Goal: Task Accomplishment & Management: Complete application form

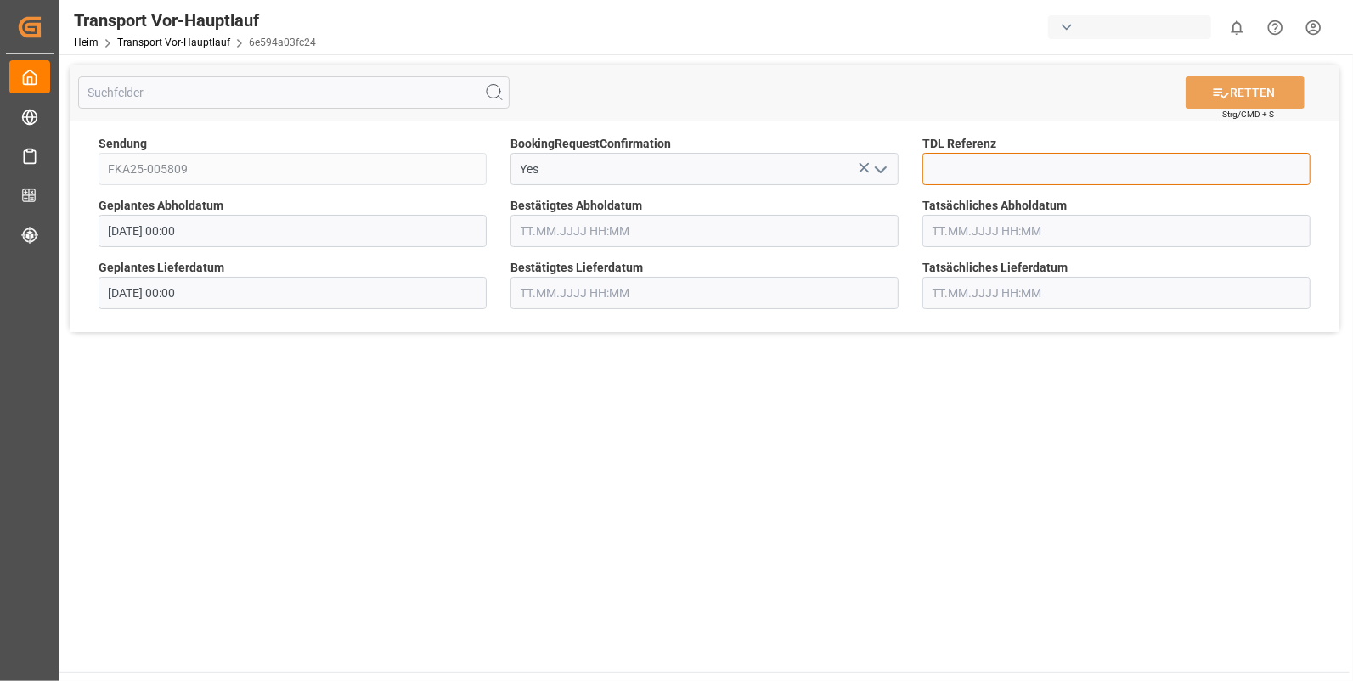
click at [981, 162] on input at bounding box center [1117, 169] width 388 height 32
type input "10028235"
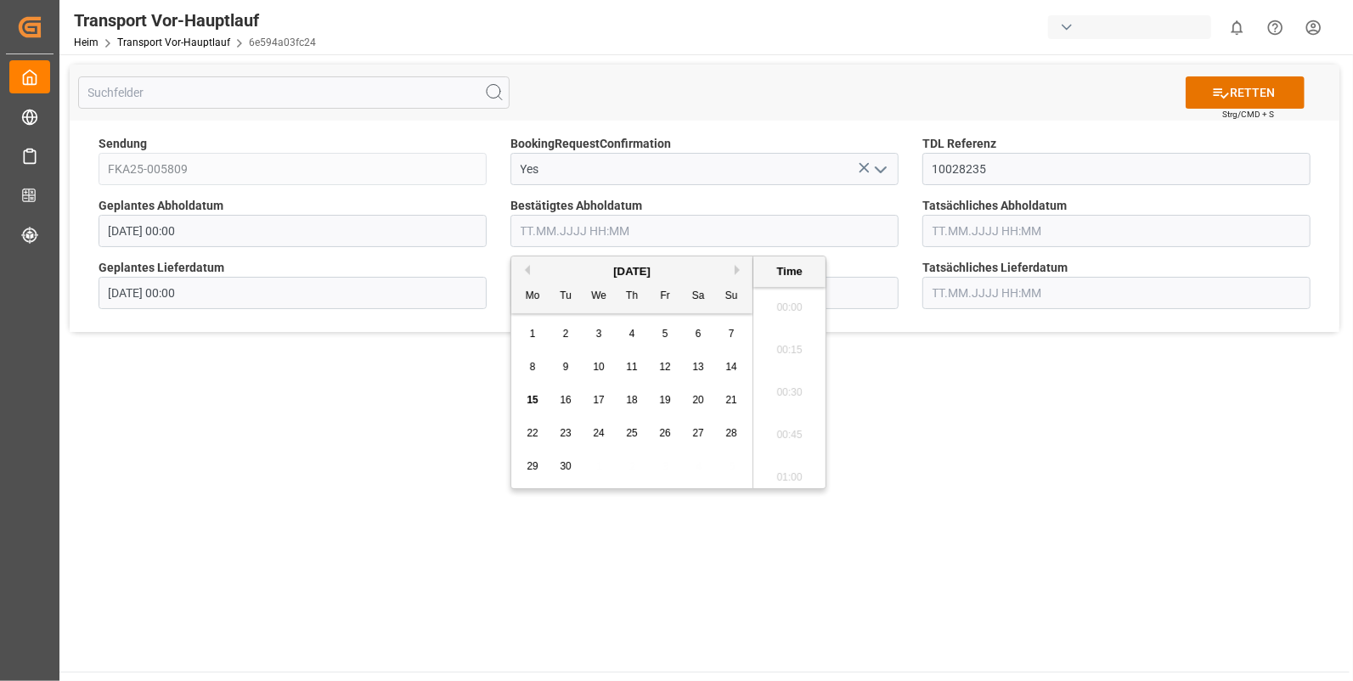
click at [579, 233] on input "text" at bounding box center [705, 231] width 388 height 32
click at [663, 368] on span "12" at bounding box center [664, 367] width 11 height 12
drag, startPoint x: 773, startPoint y: 355, endPoint x: 792, endPoint y: 347, distance: 20.5
click at [773, 355] on li "11:30" at bounding box center [790, 346] width 72 height 42
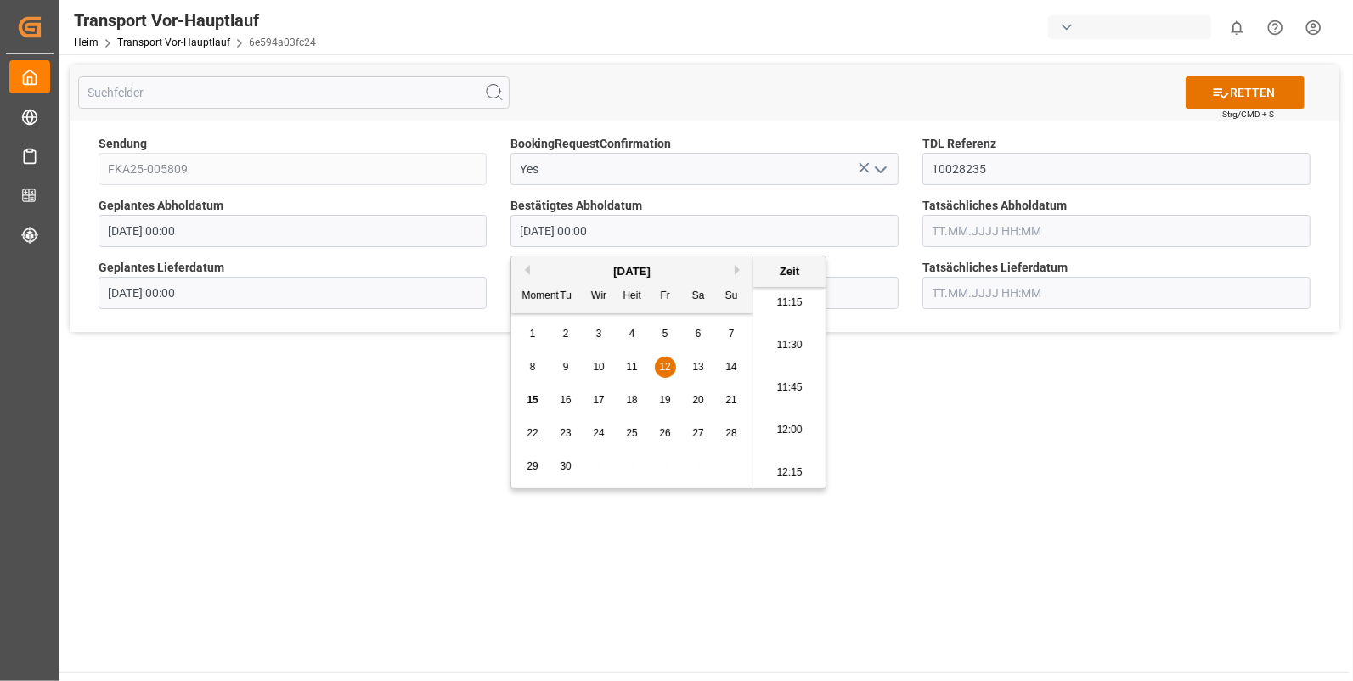
type input "12.09.2025 11:30"
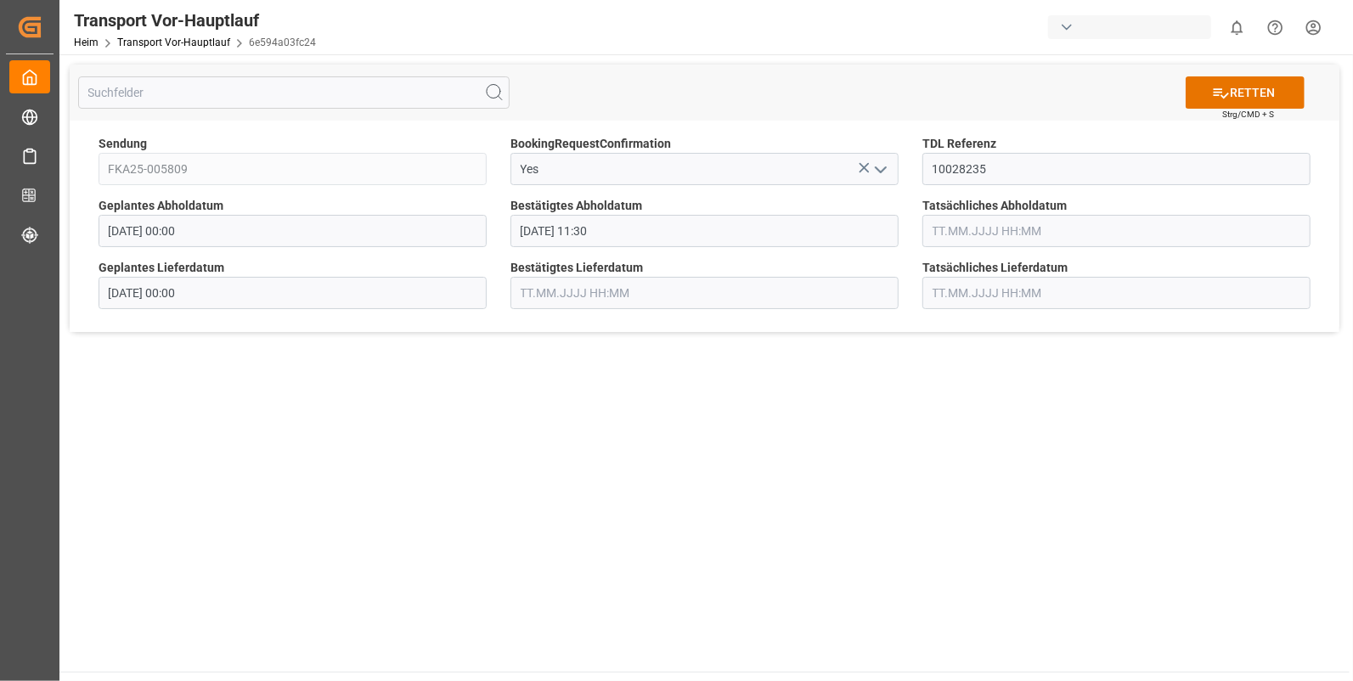
click at [930, 234] on input "text" at bounding box center [1117, 231] width 388 height 32
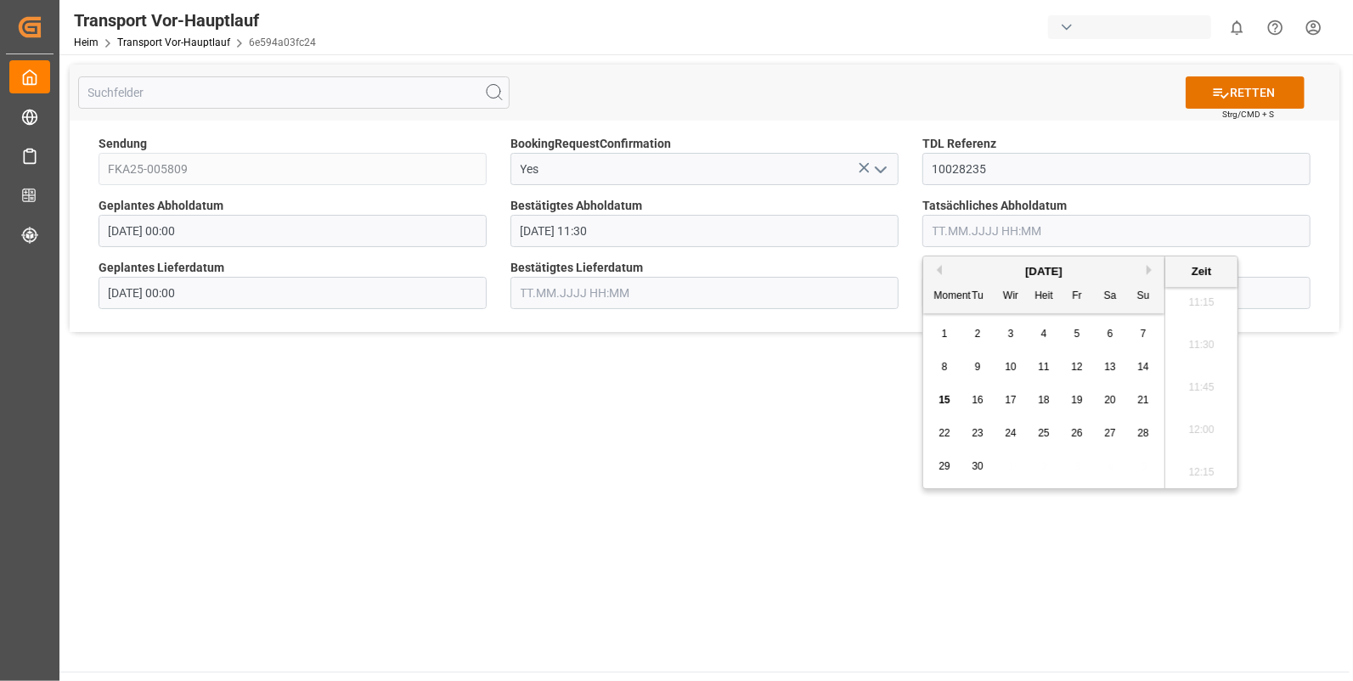
click at [1071, 367] on span "12" at bounding box center [1076, 367] width 11 height 12
click at [1192, 340] on li "11:30" at bounding box center [1202, 346] width 72 height 42
type input "12.09.2025 11:30"
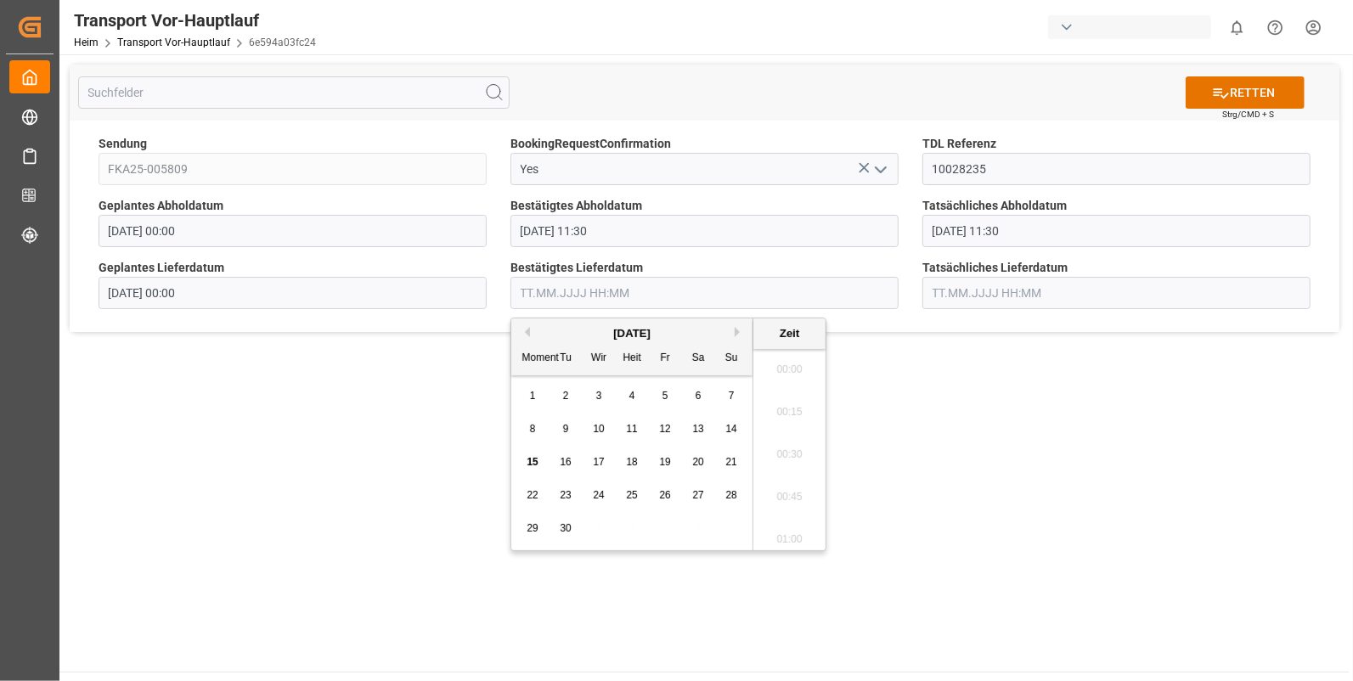
click at [584, 289] on input "text" at bounding box center [705, 293] width 388 height 32
click at [530, 460] on span "15" at bounding box center [532, 462] width 11 height 12
click at [782, 377] on li "09:15" at bounding box center [790, 380] width 72 height 42
type input "15.09.2025 09:15"
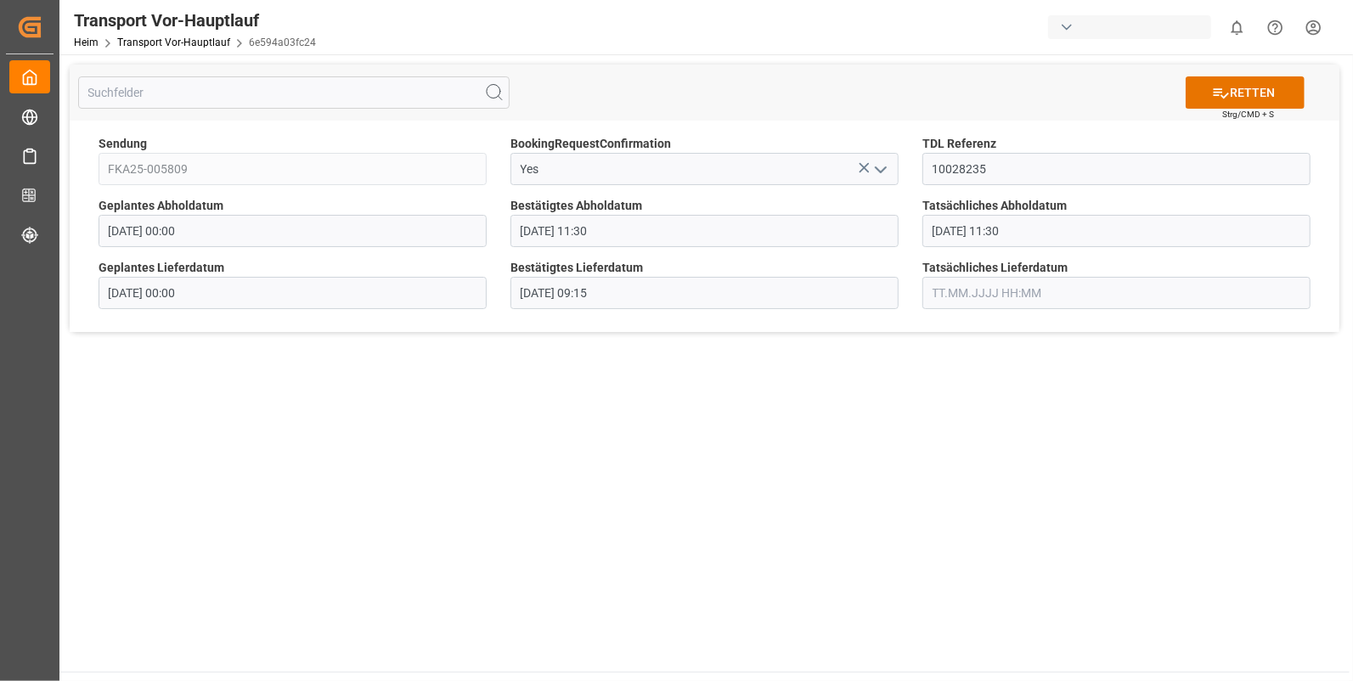
click at [934, 290] on input "text" at bounding box center [1117, 293] width 388 height 32
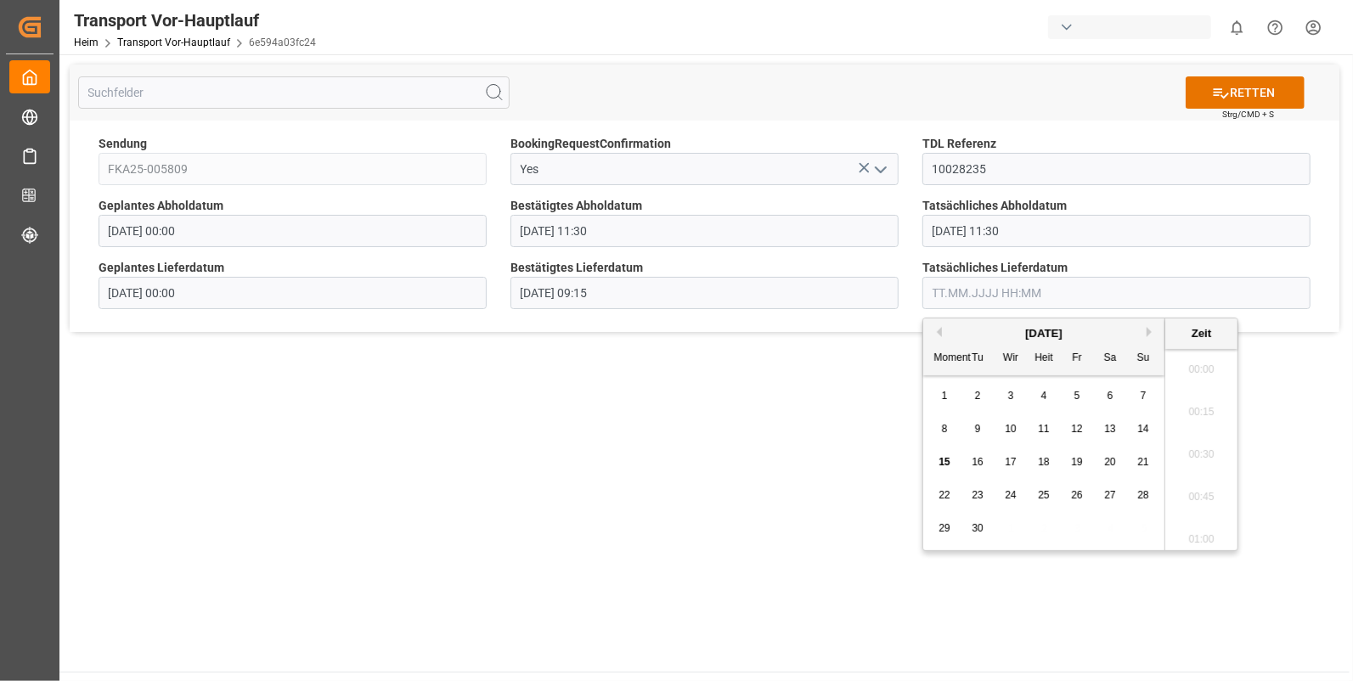
scroll to position [1917, 0]
click at [939, 453] on div "15" at bounding box center [944, 463] width 21 height 20
click at [1198, 374] on li "09:15" at bounding box center [1202, 380] width 72 height 42
type input "15.09.2025 09:15"
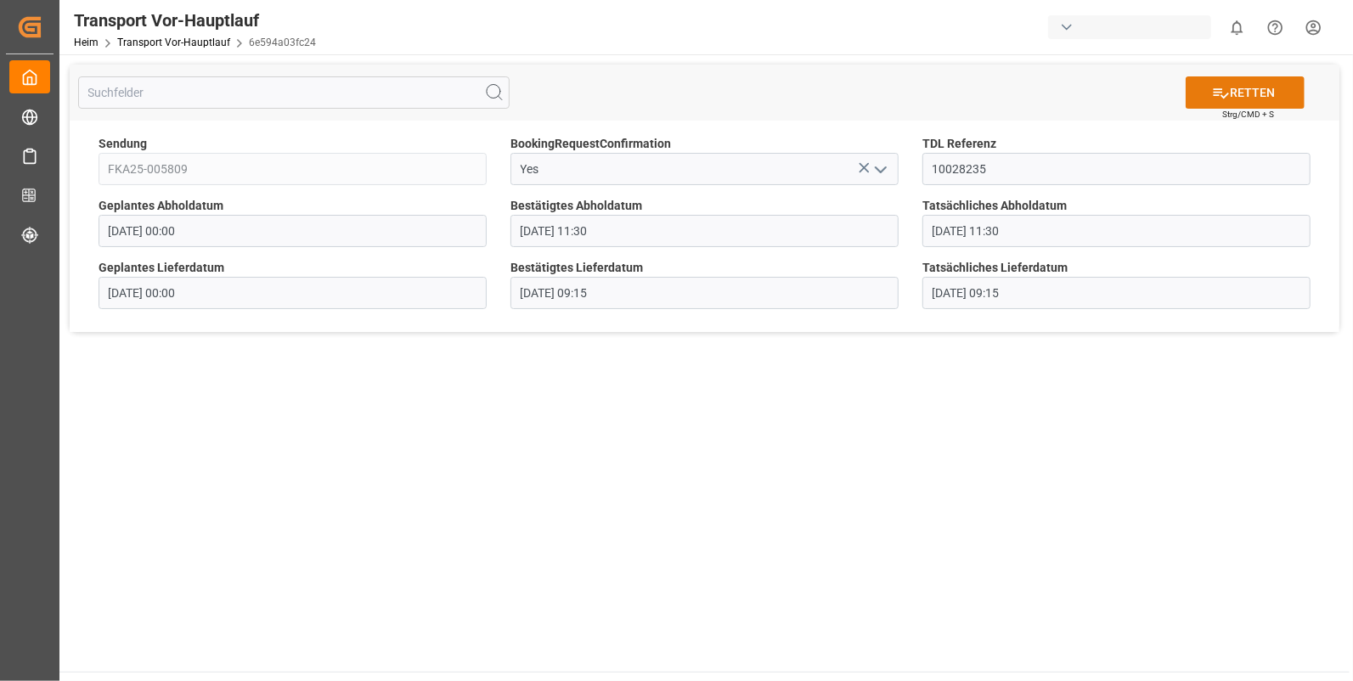
click at [1257, 89] on font "RETTEN" at bounding box center [1252, 93] width 45 height 18
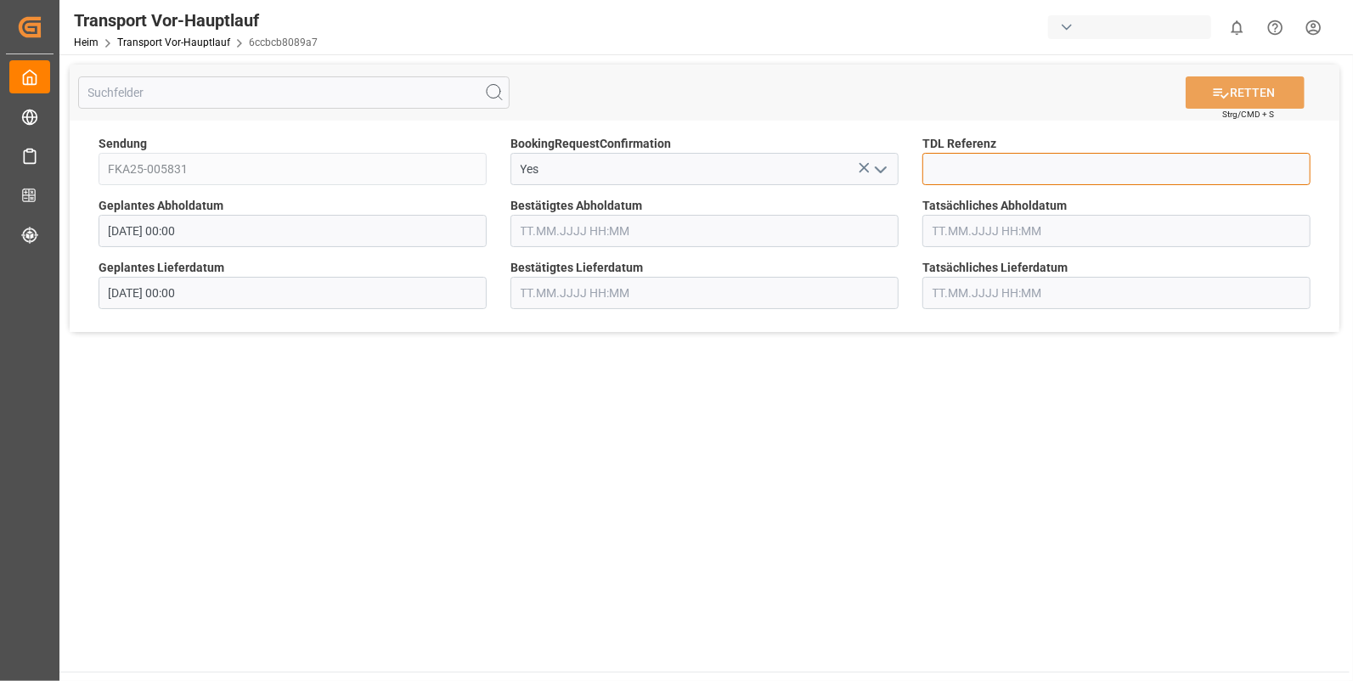
click at [940, 170] on input at bounding box center [1117, 169] width 388 height 32
type input "10028246"
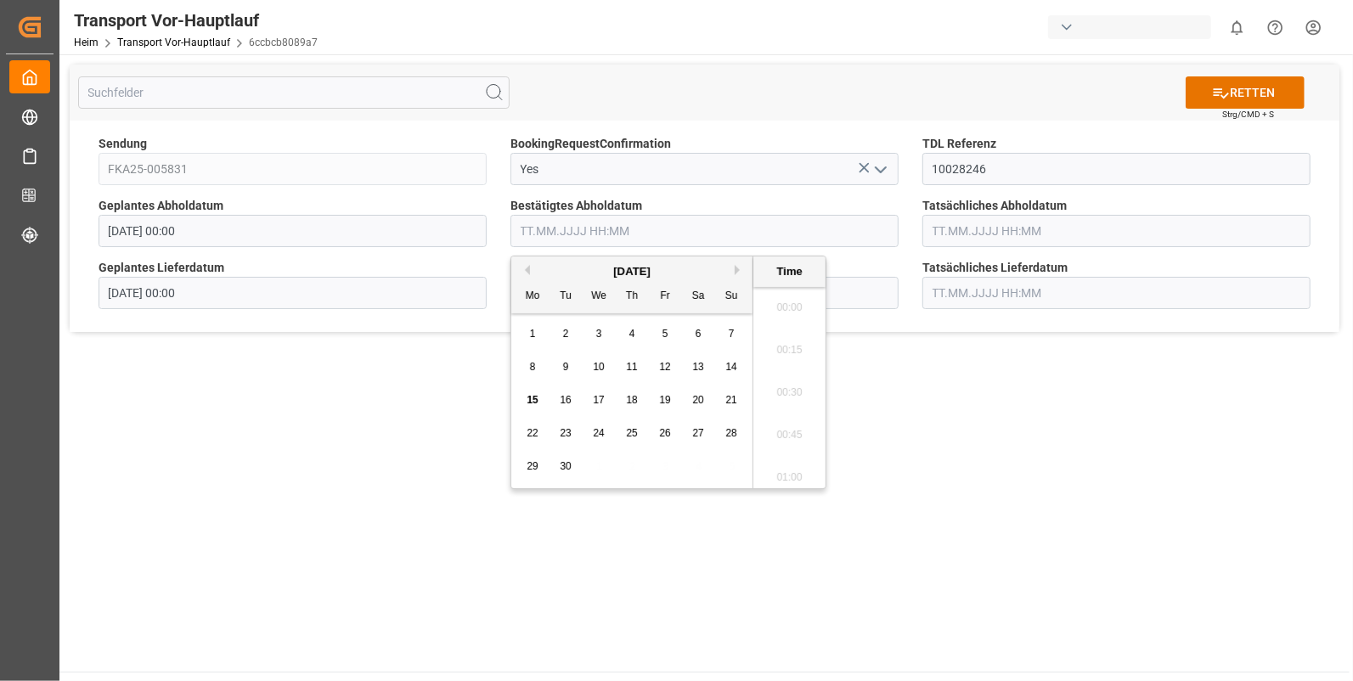
click at [562, 233] on input "text" at bounding box center [705, 231] width 388 height 32
click at [659, 363] on span "12" at bounding box center [664, 367] width 11 height 12
click at [777, 337] on li "14:45" at bounding box center [790, 331] width 72 height 42
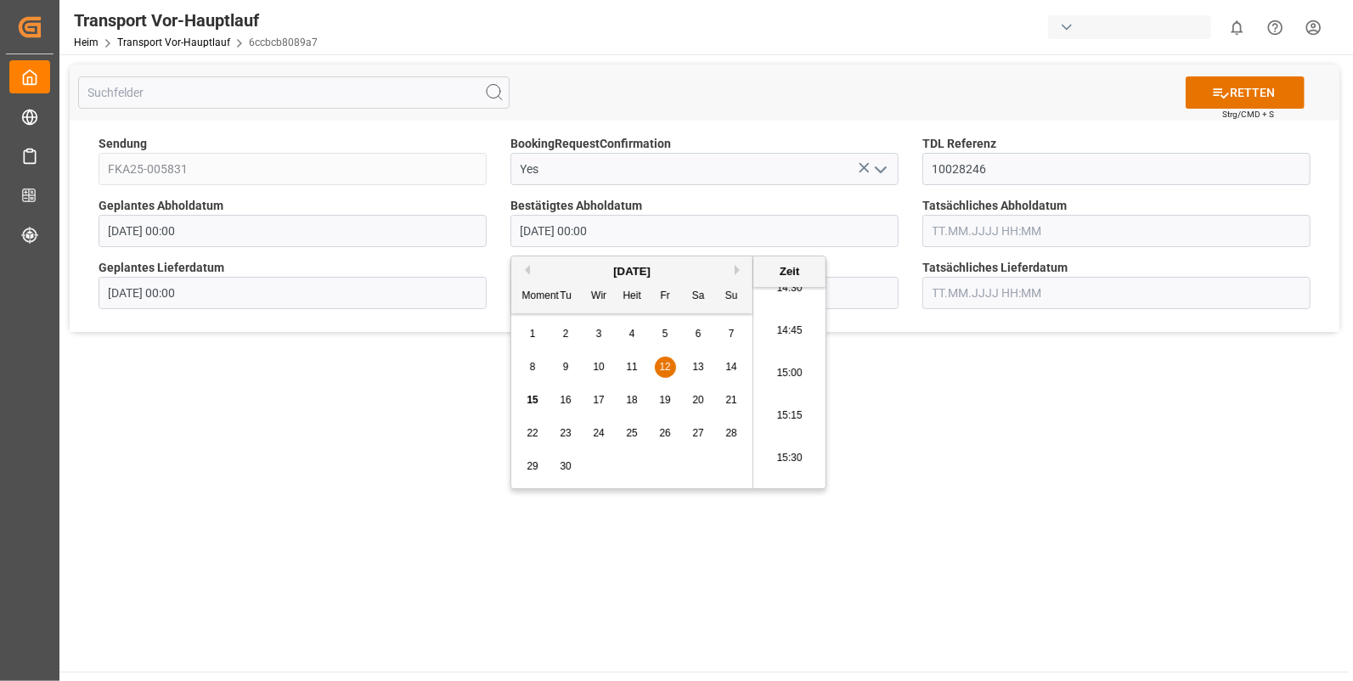
type input "12.09.2025 14:45"
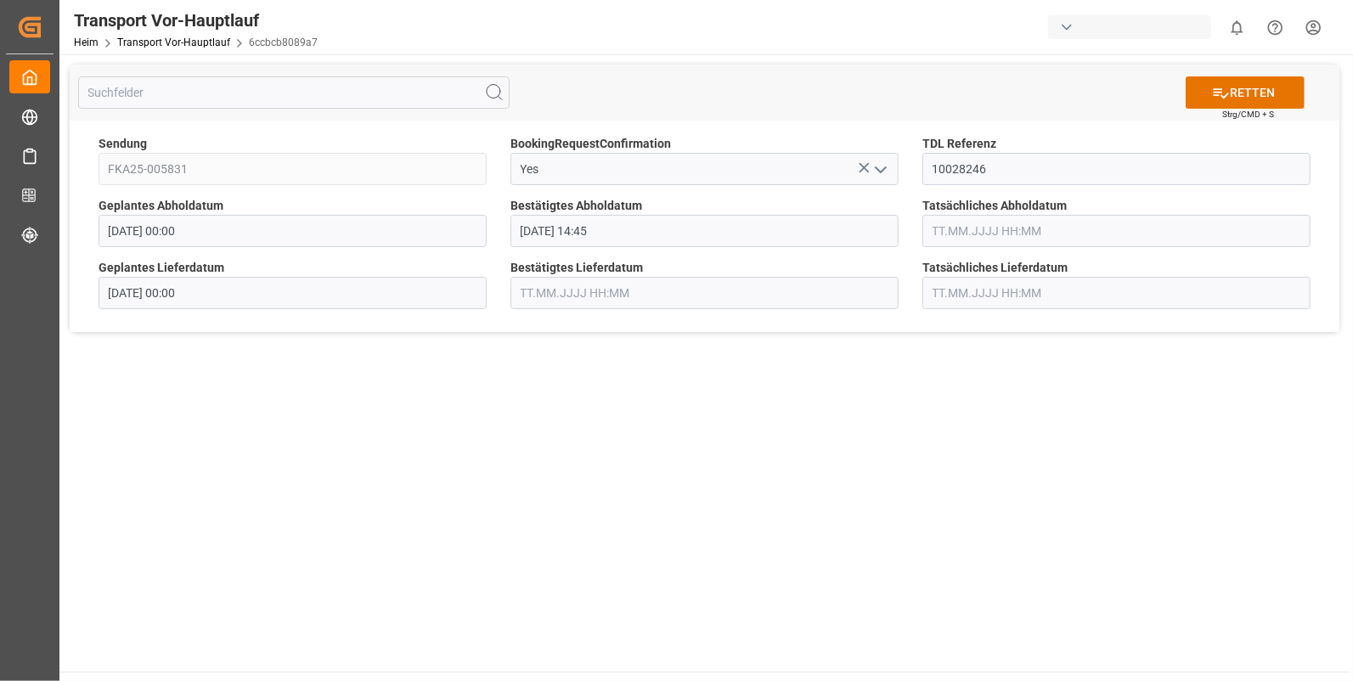
click at [975, 234] on input "text" at bounding box center [1117, 231] width 388 height 32
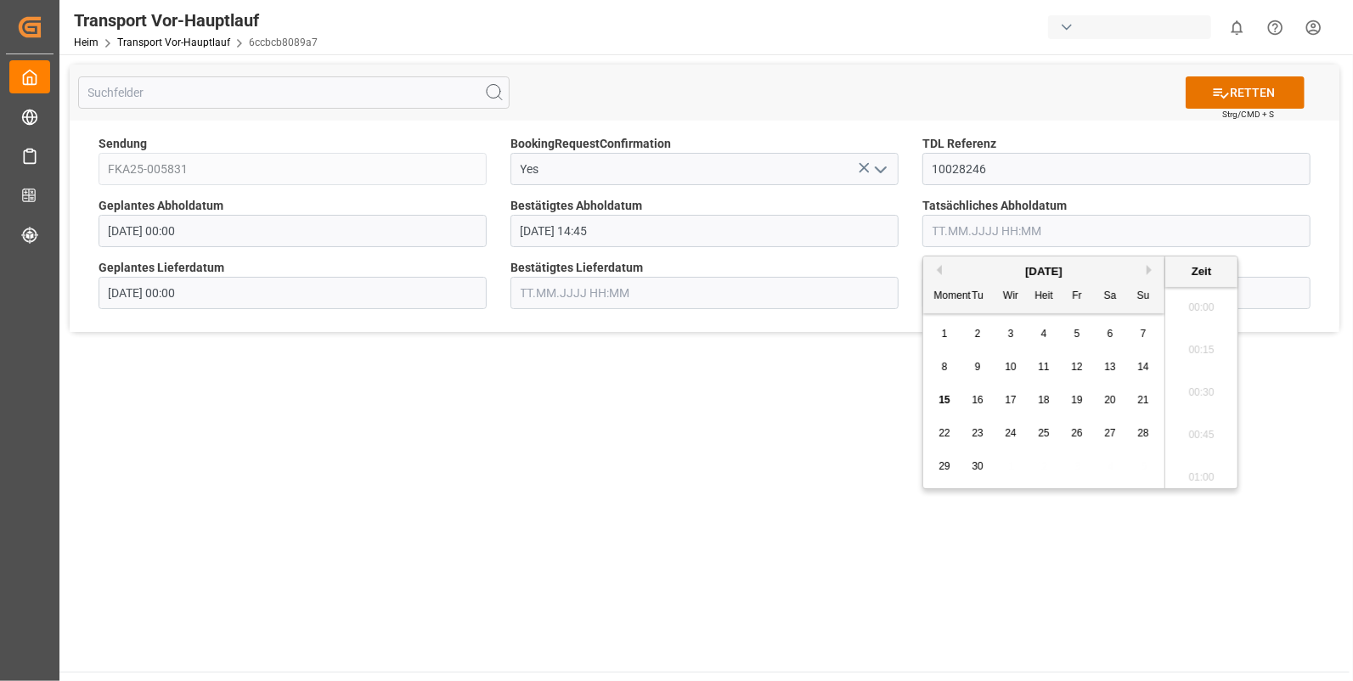
scroll to position [1917, 0]
click at [1078, 363] on span "12" at bounding box center [1076, 367] width 11 height 12
click at [1181, 326] on li "14:45" at bounding box center [1202, 331] width 72 height 42
type input "12.09.2025 14:45"
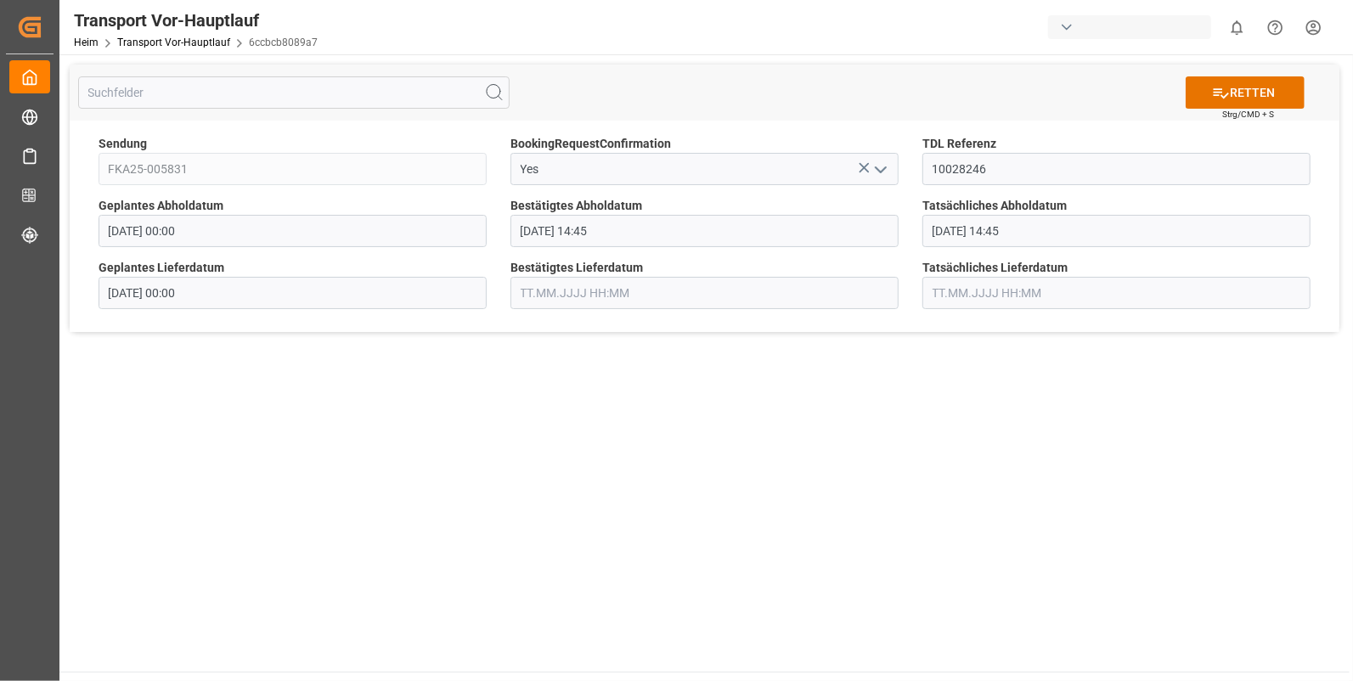
click at [551, 288] on input "text" at bounding box center [705, 293] width 388 height 32
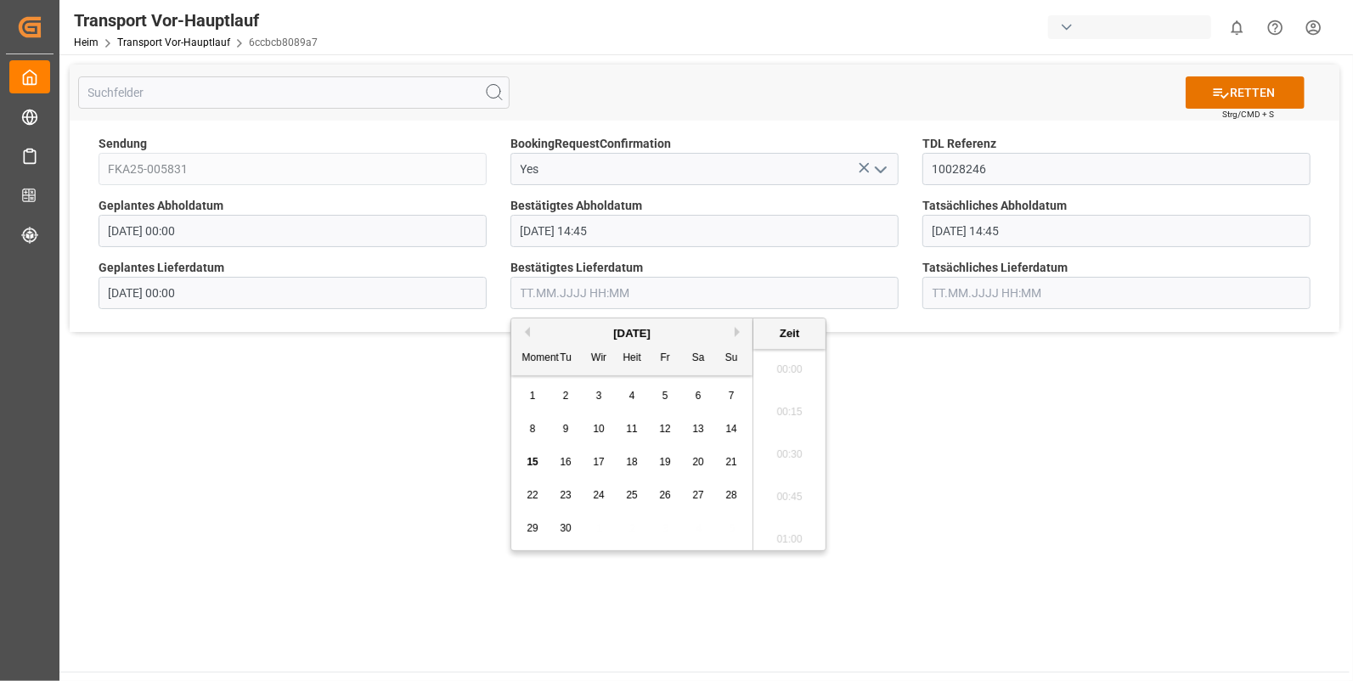
scroll to position [1917, 0]
click at [528, 462] on span "15" at bounding box center [532, 462] width 11 height 12
click at [784, 412] on li "08:15" at bounding box center [790, 422] width 72 height 42
type input "15.09.2025 08:15"
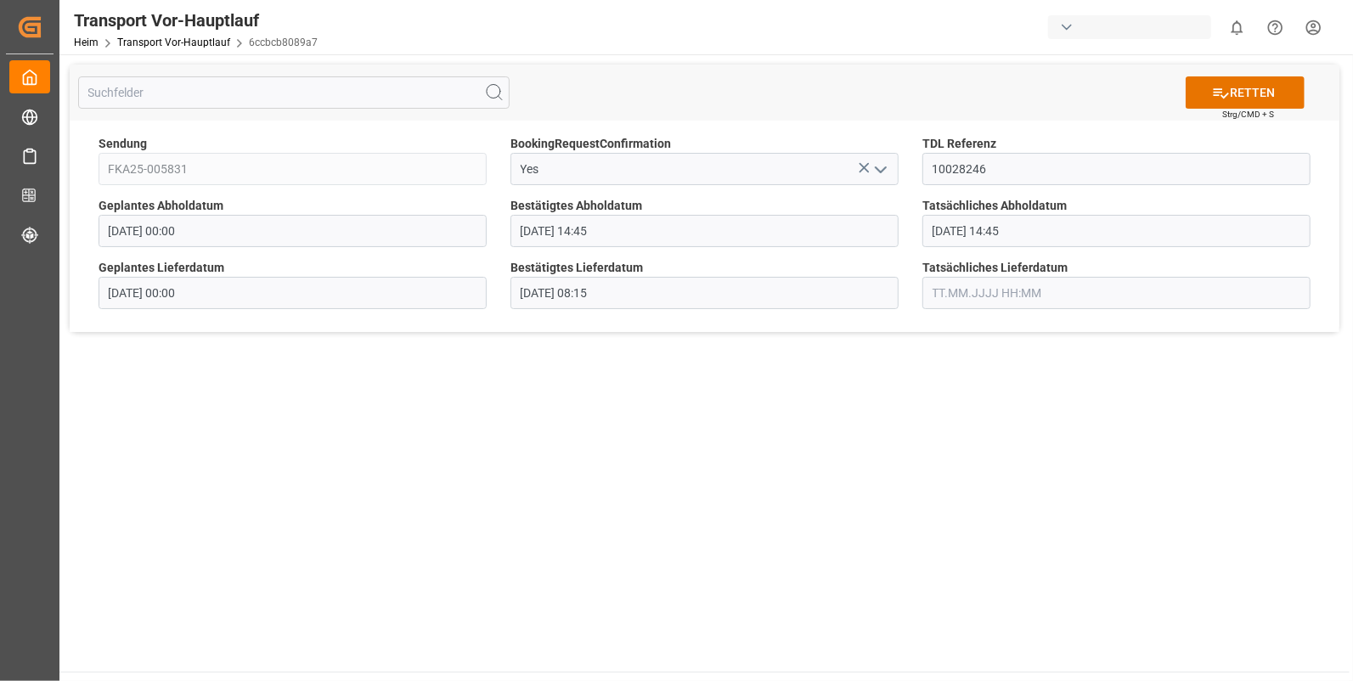
click at [957, 288] on input "text" at bounding box center [1117, 293] width 388 height 32
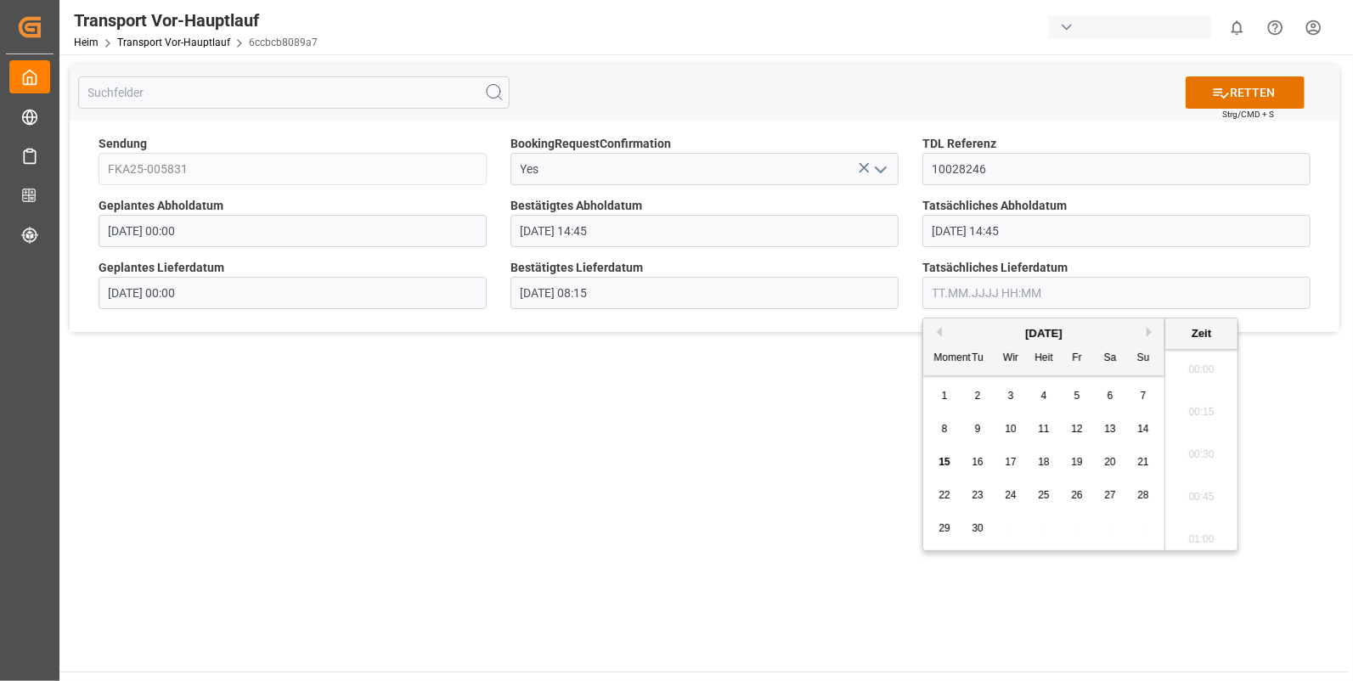
scroll to position [1917, 0]
click at [942, 453] on div "15" at bounding box center [944, 463] width 21 height 20
drag, startPoint x: 1217, startPoint y: 488, endPoint x: 1211, endPoint y: 482, distance: 9.0
click at [1217, 488] on li "08:15" at bounding box center [1202, 492] width 72 height 42
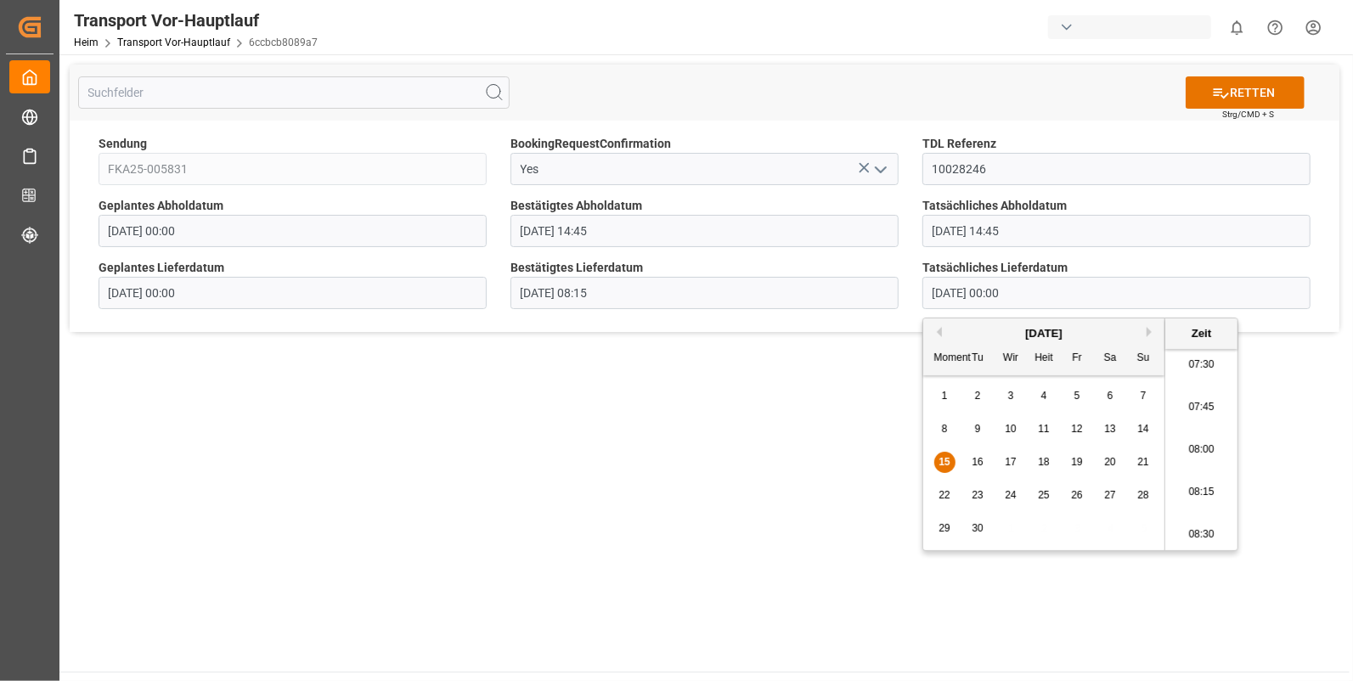
type input "15.09.2025 08:15"
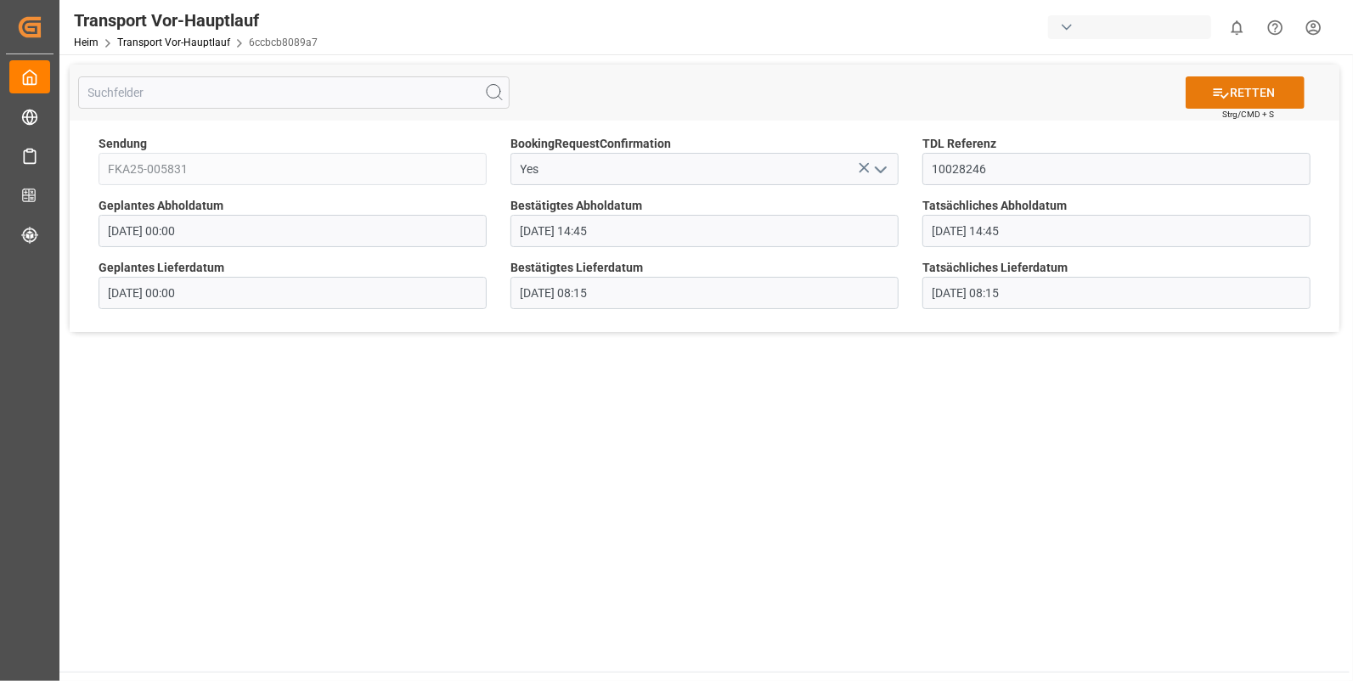
click at [1227, 86] on icon at bounding box center [1221, 93] width 18 height 18
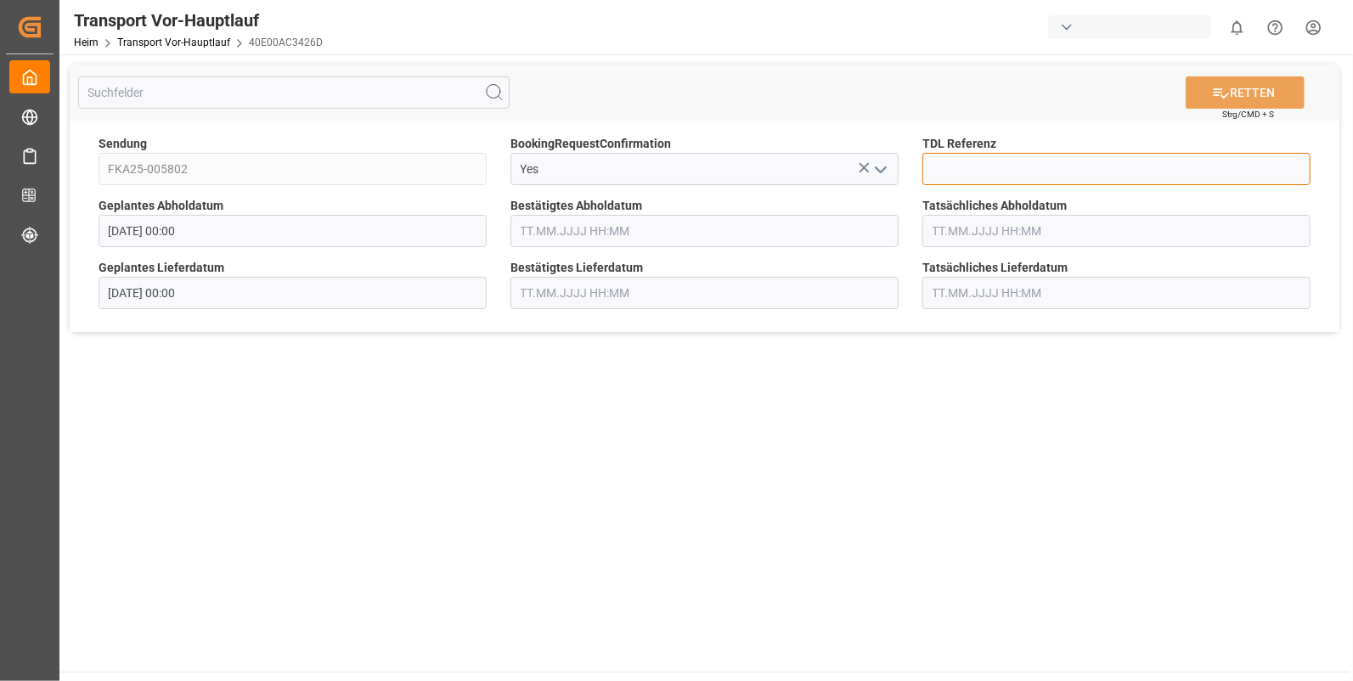
click at [953, 168] on input at bounding box center [1117, 169] width 388 height 32
type input "10028248"
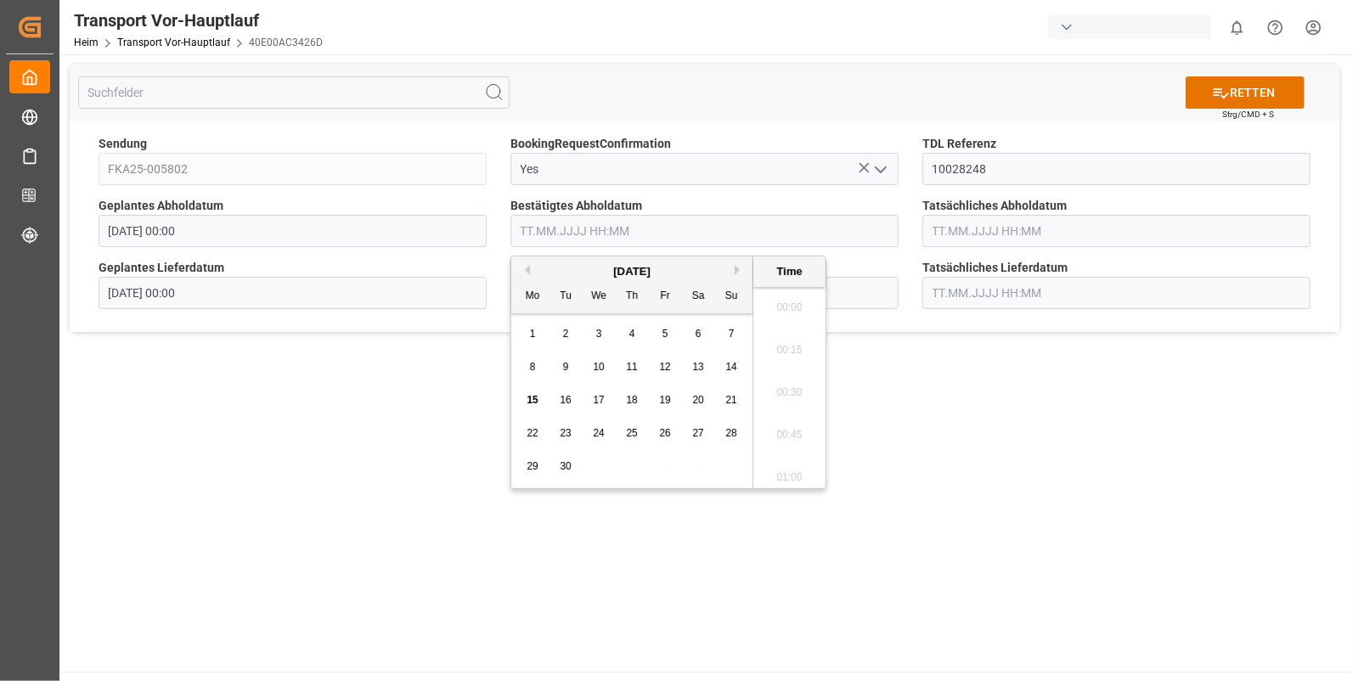
click at [584, 231] on input "text" at bounding box center [705, 231] width 388 height 32
click at [658, 367] on div "12" at bounding box center [665, 368] width 21 height 20
click at [779, 439] on li "13:45" at bounding box center [790, 444] width 72 height 42
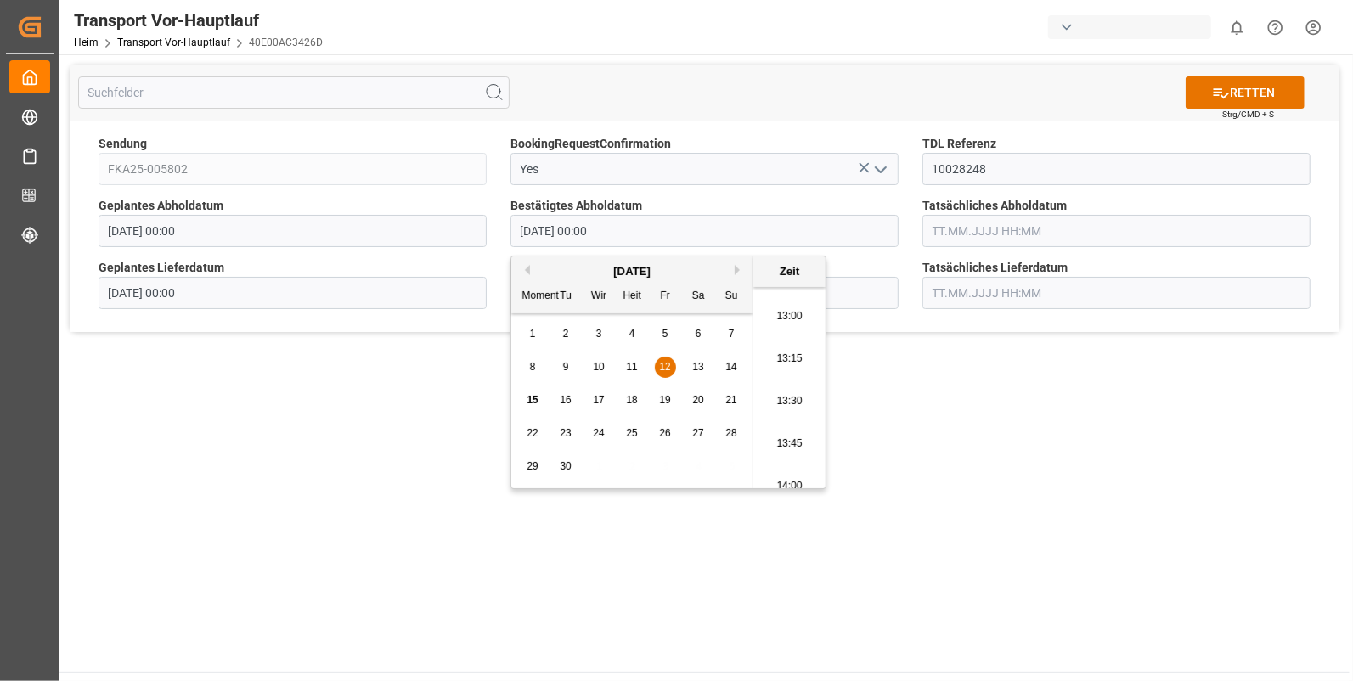
type input "[DATE] 13:45"
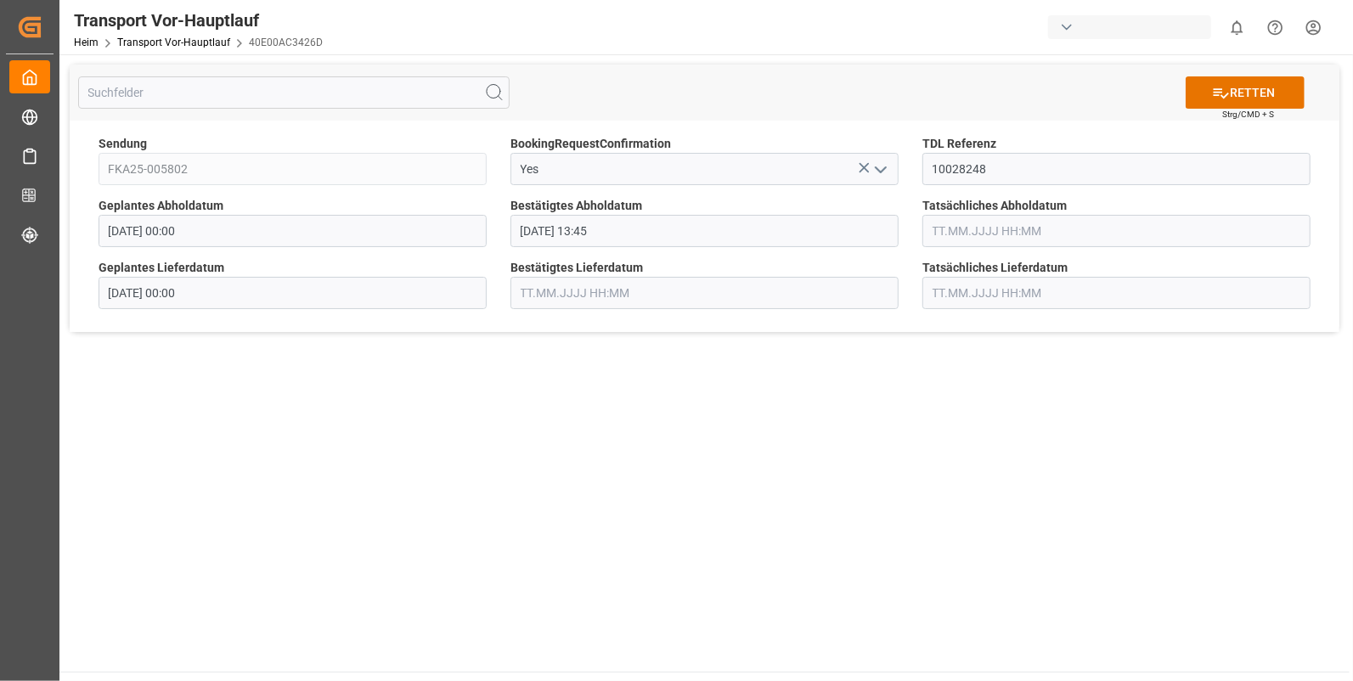
click at [954, 225] on input "text" at bounding box center [1117, 231] width 388 height 32
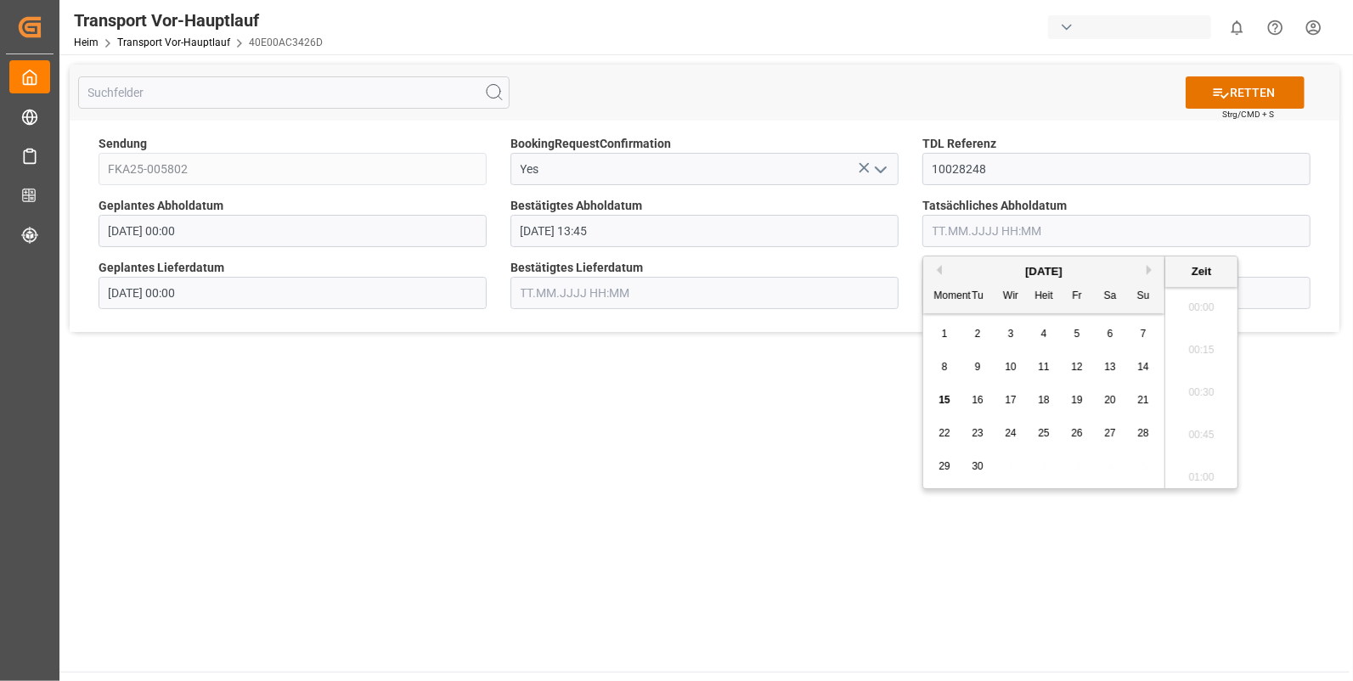
scroll to position [1917, 0]
click at [1083, 361] on div "12" at bounding box center [1077, 368] width 21 height 20
click at [1183, 378] on li "13:45" at bounding box center [1202, 374] width 72 height 42
type input "[DATE] 13:45"
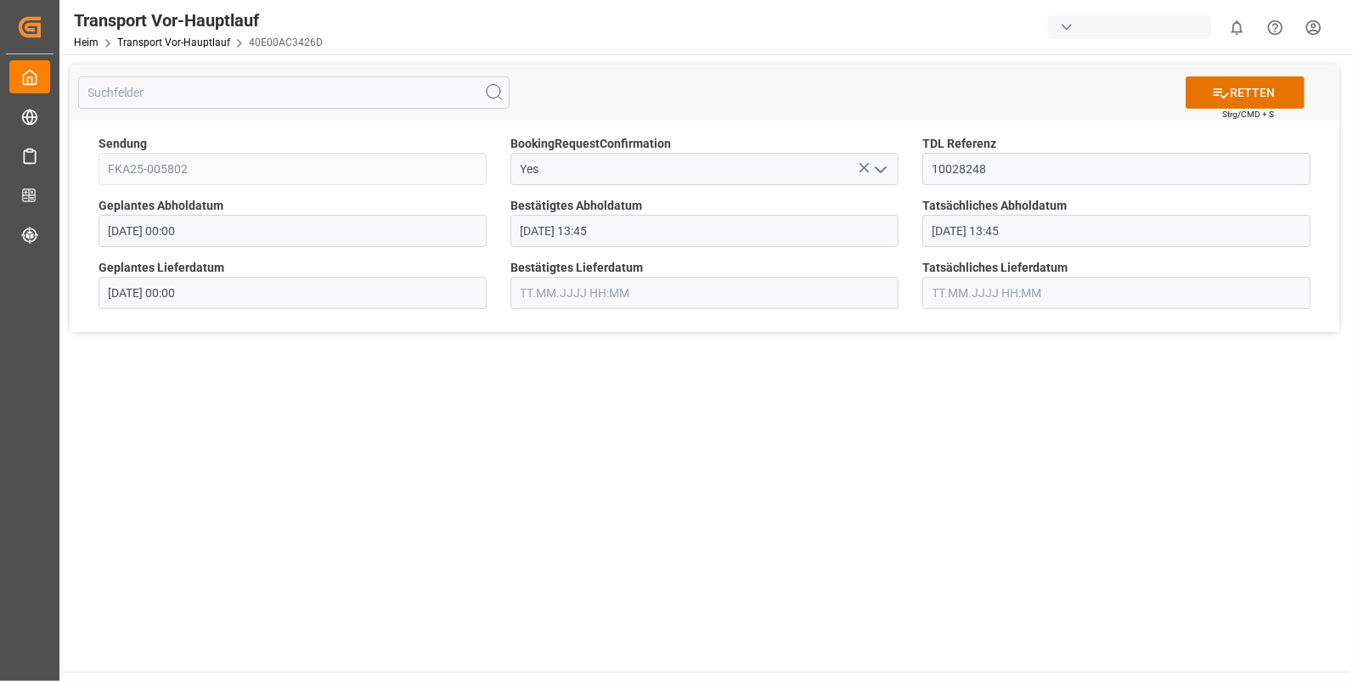
click at [579, 291] on input "text" at bounding box center [705, 293] width 388 height 32
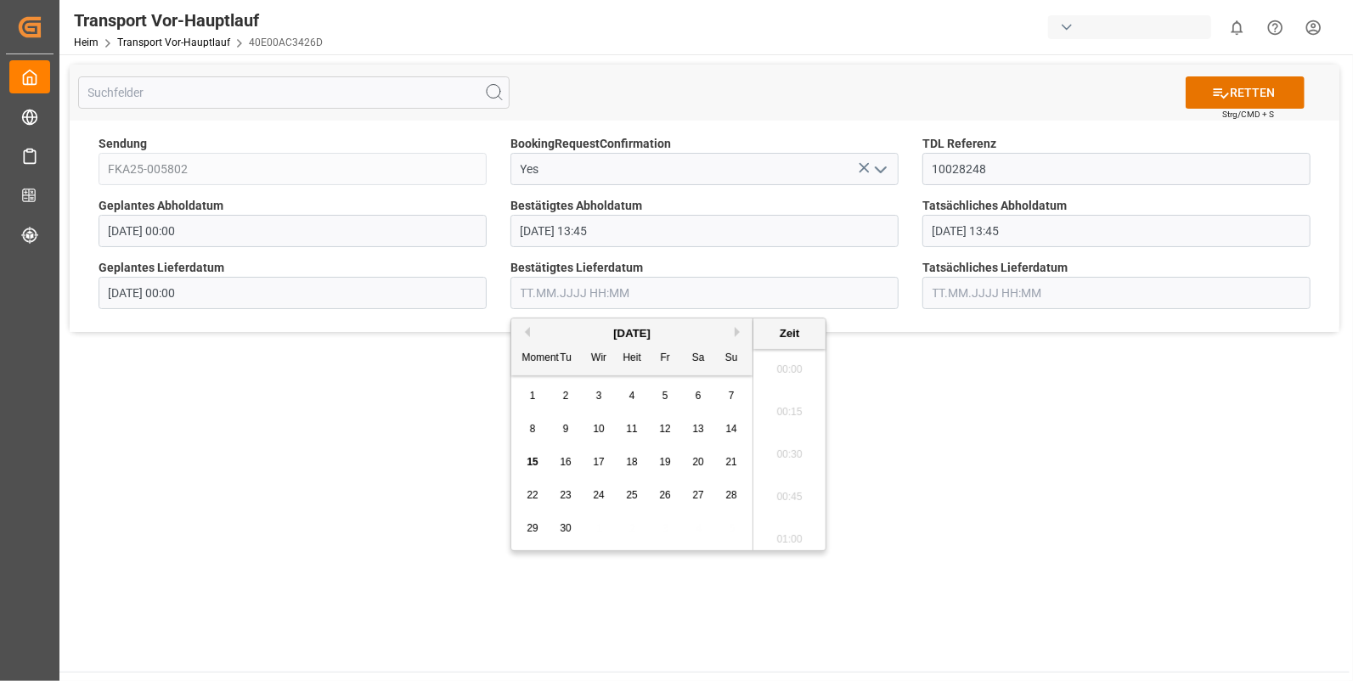
scroll to position [1917, 0]
click at [531, 458] on span "15" at bounding box center [532, 462] width 11 height 12
click at [785, 496] on li "08:45" at bounding box center [790, 507] width 72 height 42
type input "[DATE] 08:45"
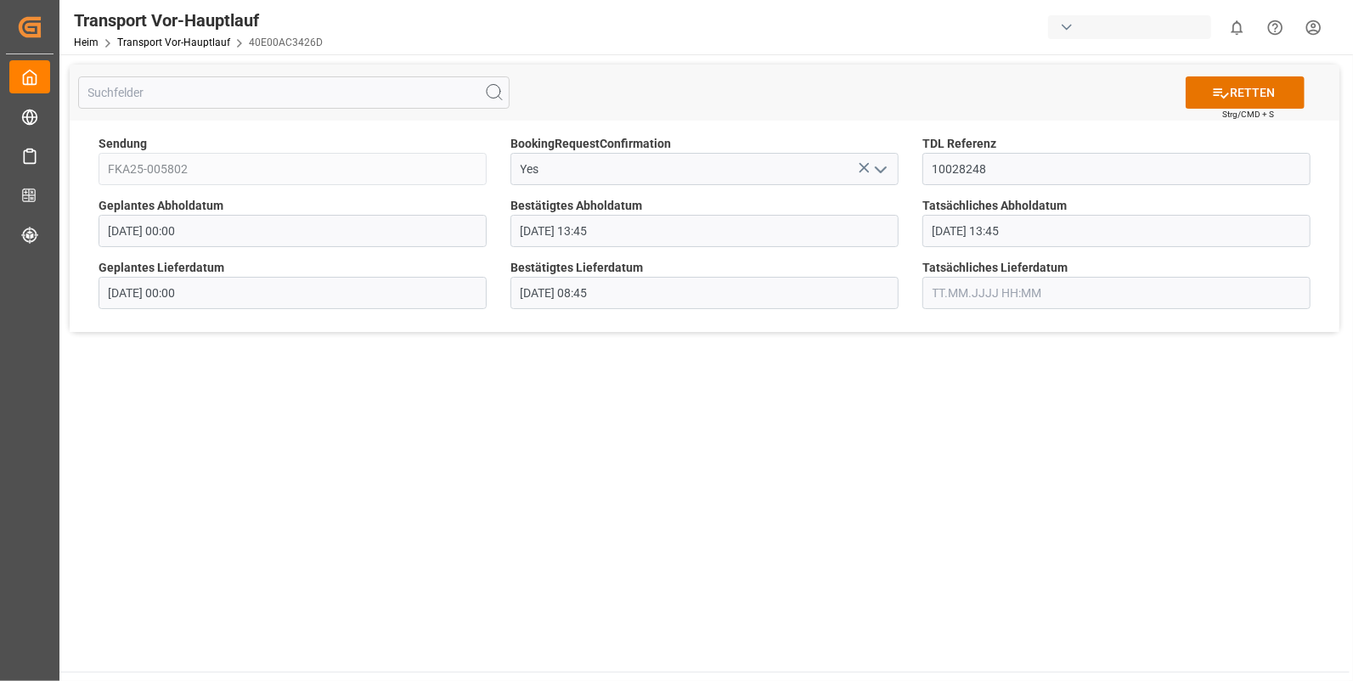
click at [951, 285] on input "text" at bounding box center [1117, 293] width 388 height 32
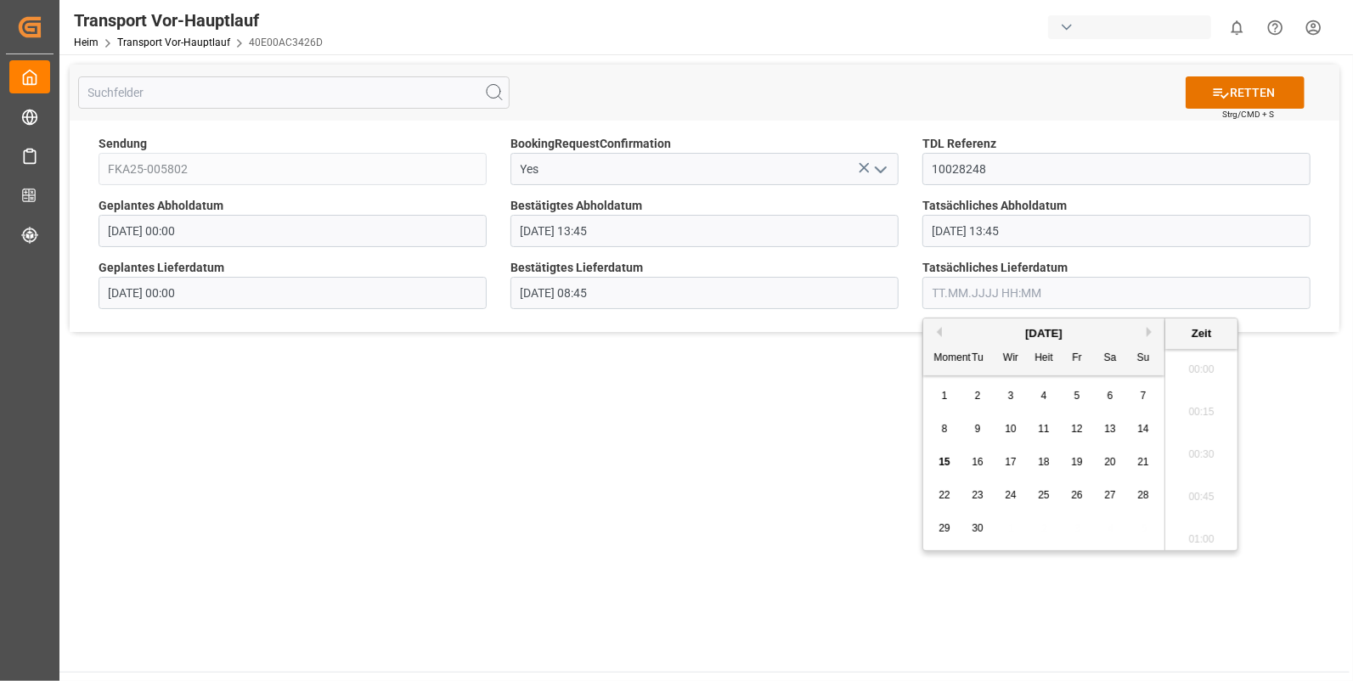
scroll to position [1917, 0]
click at [945, 452] on div "15" at bounding box center [944, 462] width 21 height 21
click at [1186, 361] on li "08:45" at bounding box center [1202, 365] width 72 height 42
type input "[DATE] 08:45"
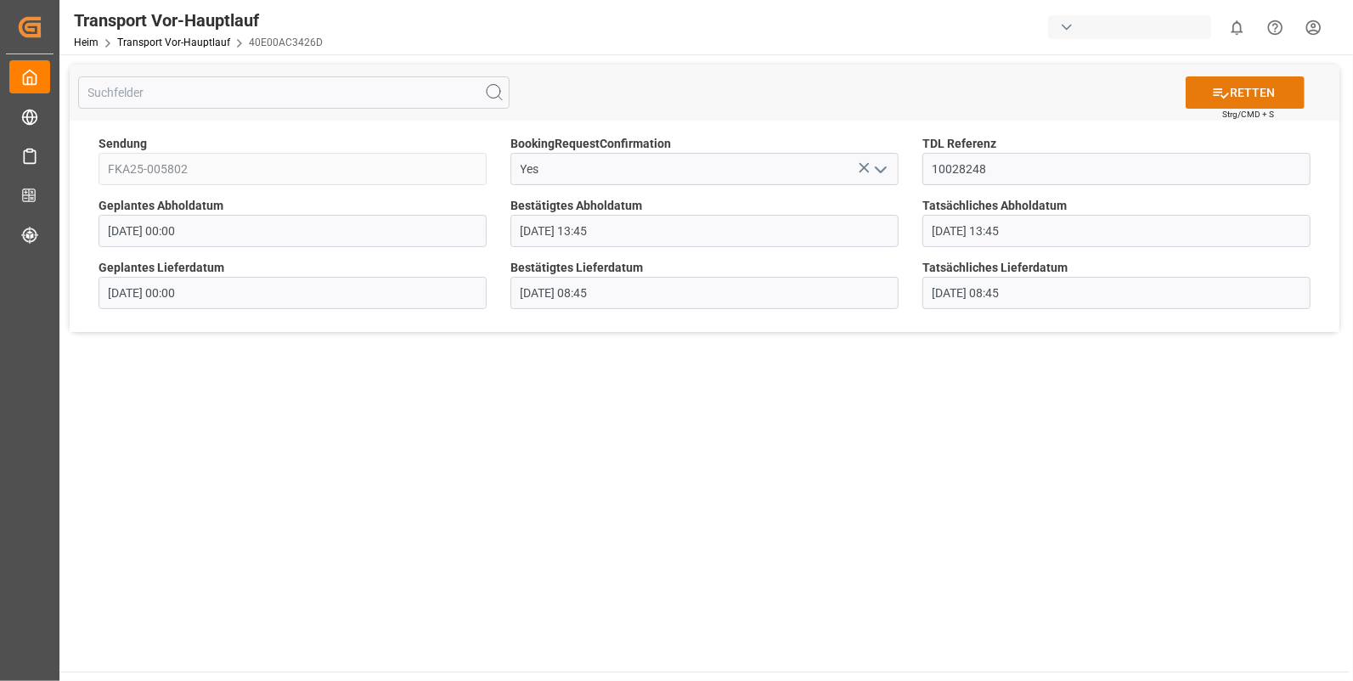
click at [1246, 84] on font "RETTEN" at bounding box center [1252, 93] width 45 height 18
